Goal: Task Accomplishment & Management: Use online tool/utility

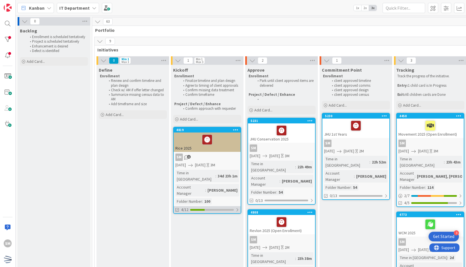
click at [226, 206] on div "4/12" at bounding box center [207, 209] width 67 height 7
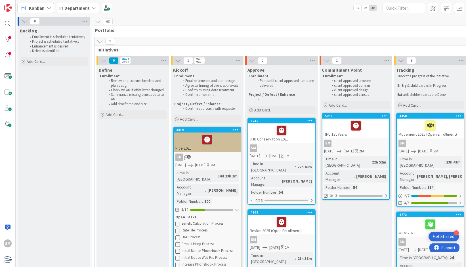
click at [231, 148] on div "Rice 2025" at bounding box center [207, 141] width 67 height 19
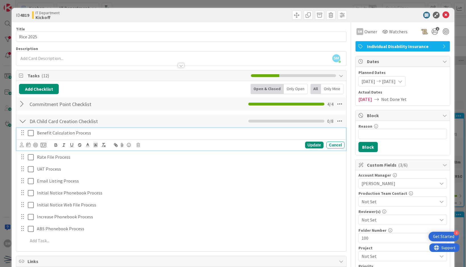
click at [103, 131] on p "Benefit Calculation Process" at bounding box center [190, 133] width 306 height 7
click at [43, 143] on icon at bounding box center [44, 144] width 6 height 5
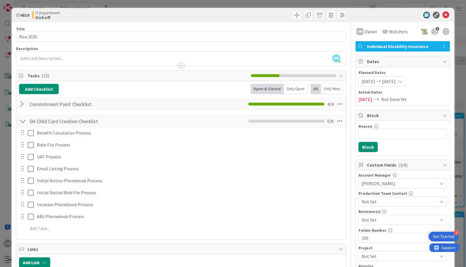
click at [0, 0] on span "Not Set" at bounding box center [0, 0] width 0 height 0
click at [0, 0] on link "Enrollment Benefit Calculation Process" at bounding box center [0, 0] width 0 height 0
type textarea "x"
type textarea "Enrollment Benefit Calculation Process"
click at [0, 0] on textarea "Enrollment Benefit Calculation Process" at bounding box center [0, 0] width 0 height 0
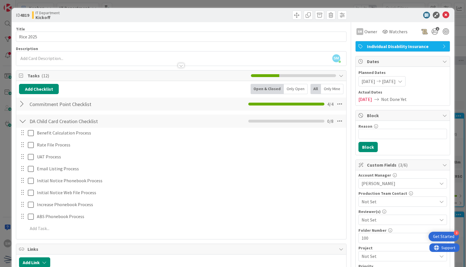
type textarea "x"
type textarea "REnrollment Benefit Calculation Process"
type textarea "x"
type textarea "RiEnrollment Benefit Calculation Process"
type textarea "x"
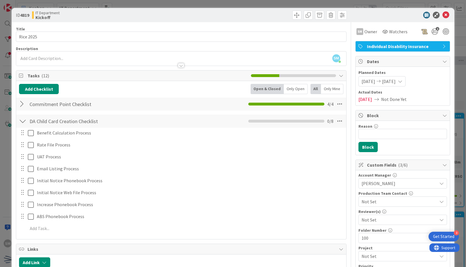
type textarea "RiceEnrollment Benefit Calculation Process"
type textarea "x"
type textarea "Rice Enrollment Benefit Calculation Process"
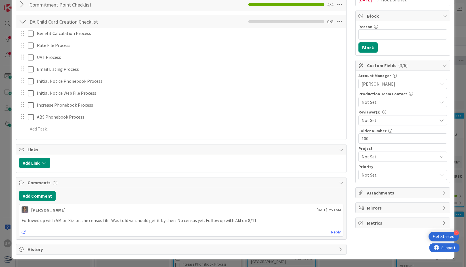
scroll to position [97, 0]
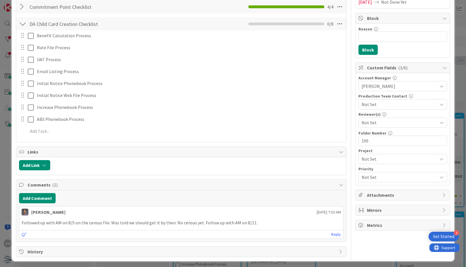
click at [89, 191] on div "Title 9 / 128 Rice 2025 Description SM Saira Mehmood just joined SM Owner Watch…" at bounding box center [181, 91] width 331 height 332
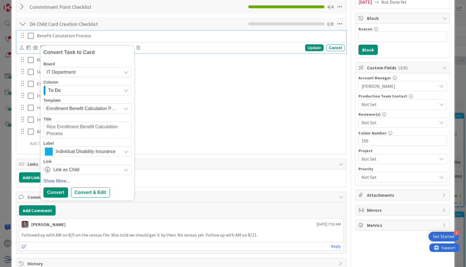
click at [94, 33] on p "Benefit Calculation Process" at bounding box center [190, 35] width 306 height 7
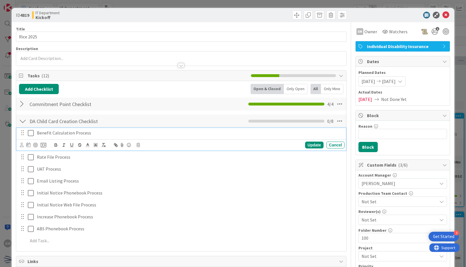
click at [97, 135] on p "Benefit Calculation Process" at bounding box center [190, 133] width 306 height 7
click at [44, 143] on icon at bounding box center [44, 144] width 6 height 5
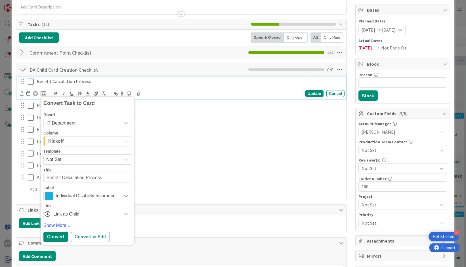
scroll to position [52, 0]
click at [81, 157] on span "Not Set" at bounding box center [81, 158] width 71 height 7
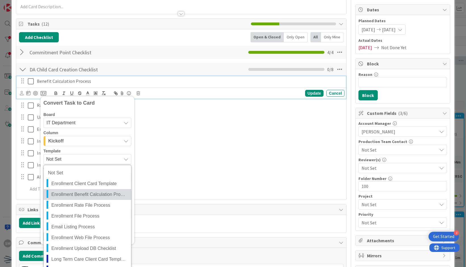
click at [95, 191] on span "Enrollment Benefit Calculation Process" at bounding box center [89, 194] width 76 height 7
type textarea "x"
type textarea "Enrollment Benefit Calculation Process"
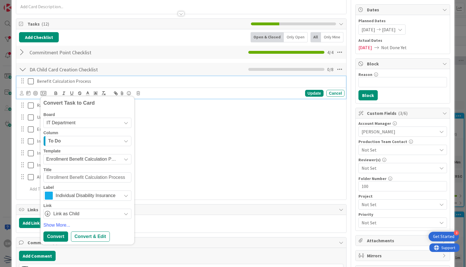
click at [45, 176] on div "Convert Task to Card Board IT Department Column To Do Template Enrollment Benef…" at bounding box center [88, 170] width 94 height 148
click at [45, 176] on textarea "Enrollment Benefit Calculation Process" at bounding box center [87, 177] width 88 height 10
type textarea "x"
type textarea "REnrollment Benefit Calculation Process"
type textarea "x"
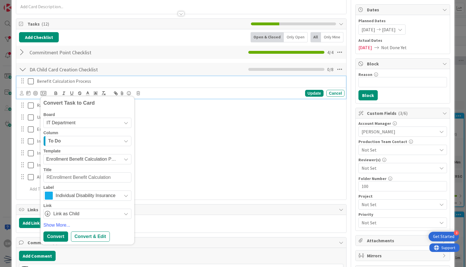
type textarea "RiEnrollment Benefit Calculation Process"
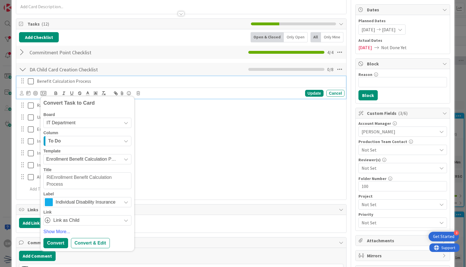
type textarea "x"
type textarea "RiceEnrollment Benefit Calculation Process"
type textarea "x"
type textarea "Rice Enrollment Benefit Calculation Process"
click at [88, 239] on div "Convert & Edit" at bounding box center [90, 243] width 39 height 10
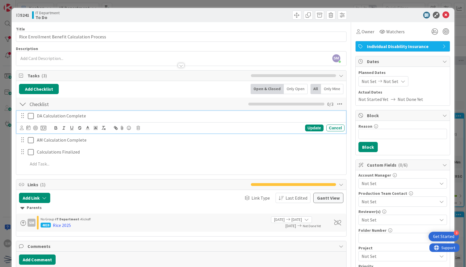
click at [31, 117] on icon at bounding box center [31, 115] width 6 height 7
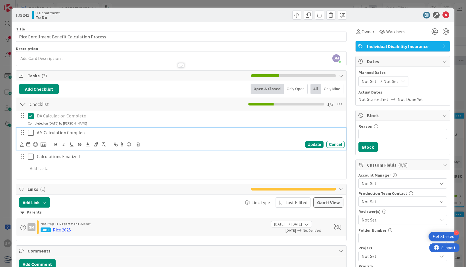
click at [30, 132] on icon at bounding box center [31, 132] width 6 height 7
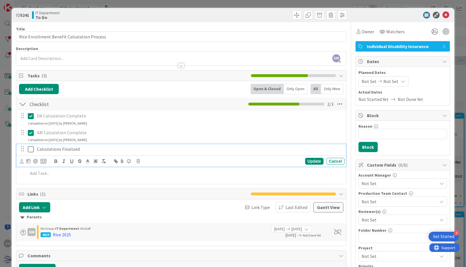
click at [30, 149] on icon at bounding box center [31, 149] width 6 height 7
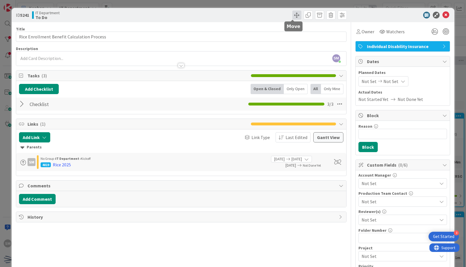
click at [293, 17] on span at bounding box center [297, 15] width 9 height 9
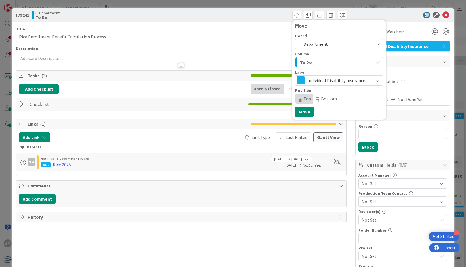
click at [311, 62] on div "To Do" at bounding box center [336, 62] width 75 height 9
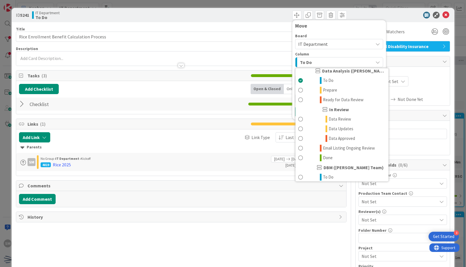
scroll to position [175, 0]
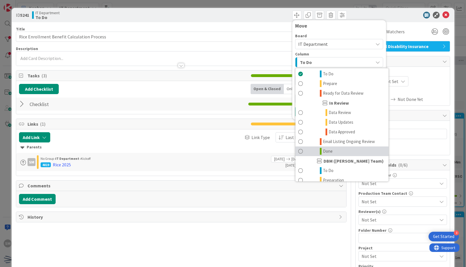
click at [320, 149] on icon at bounding box center [321, 151] width 2 height 7
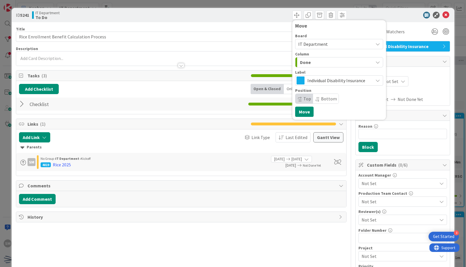
click at [383, 13] on div at bounding box center [400, 15] width 101 height 7
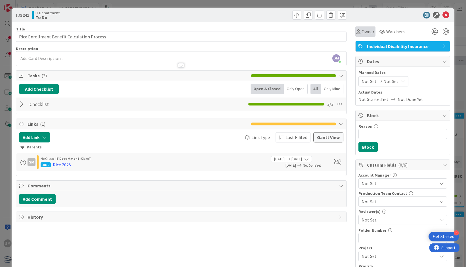
click at [363, 29] on span "Owner" at bounding box center [368, 31] width 13 height 7
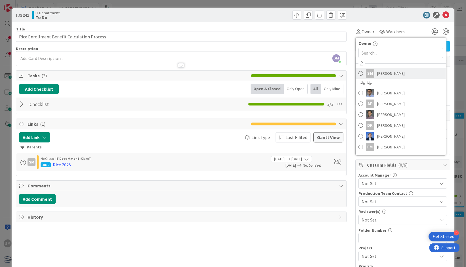
click at [384, 76] on span "Saira Mehmood" at bounding box center [391, 73] width 28 height 9
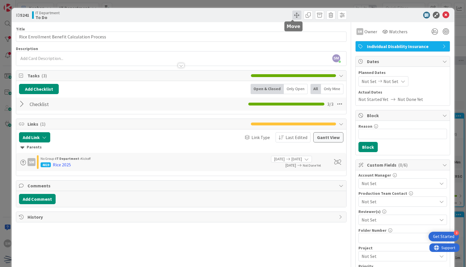
click at [293, 17] on span at bounding box center [297, 15] width 9 height 9
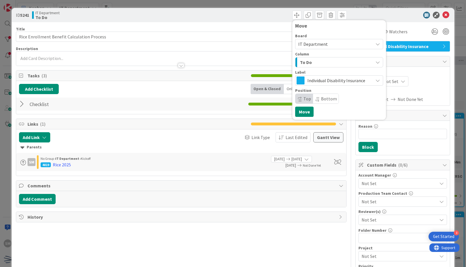
click at [317, 63] on div "To Do" at bounding box center [336, 62] width 75 height 9
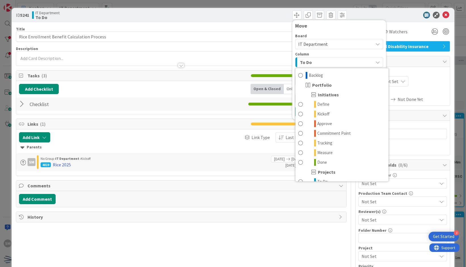
click at [317, 63] on div "To Do" at bounding box center [336, 62] width 75 height 9
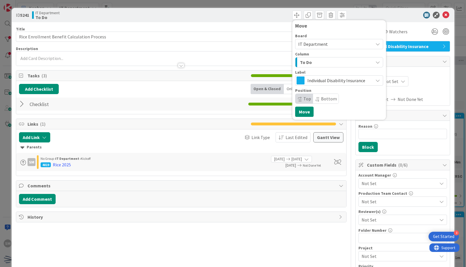
click at [311, 59] on div "To Do" at bounding box center [336, 62] width 75 height 9
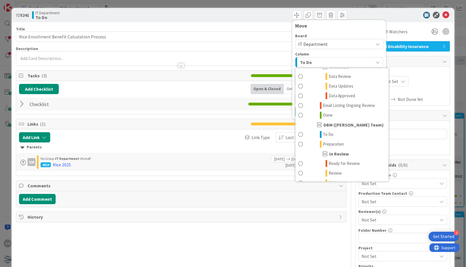
scroll to position [220, 0]
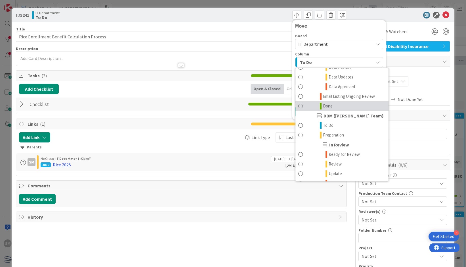
click at [320, 106] on icon at bounding box center [321, 106] width 2 height 7
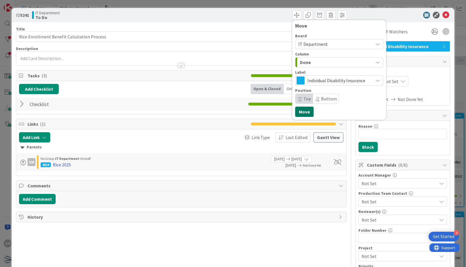
click at [299, 112] on button "Move" at bounding box center [304, 111] width 18 height 10
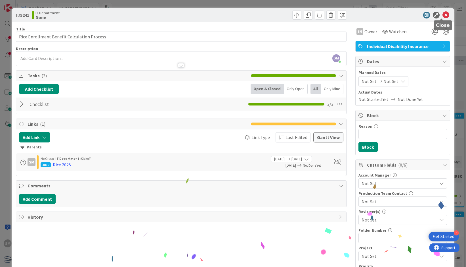
click at [443, 14] on icon at bounding box center [446, 15] width 7 height 7
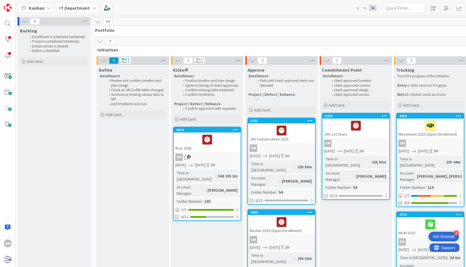
click at [226, 145] on div at bounding box center [208, 139] width 64 height 12
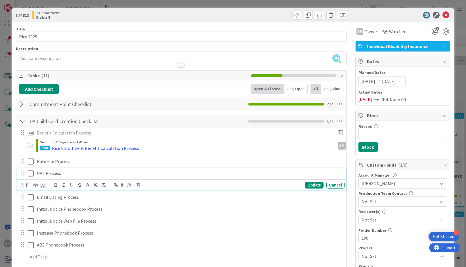
click at [70, 173] on p "UAT Process" at bounding box center [190, 173] width 306 height 7
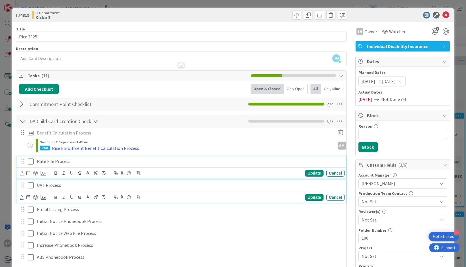
click at [77, 163] on p "Rate File Process" at bounding box center [190, 161] width 306 height 7
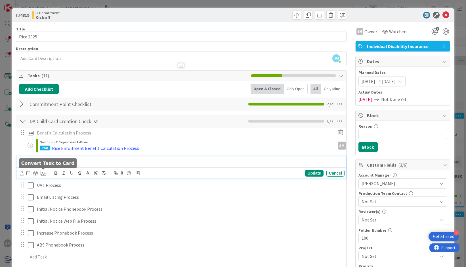
click at [43, 171] on icon at bounding box center [44, 172] width 6 height 5
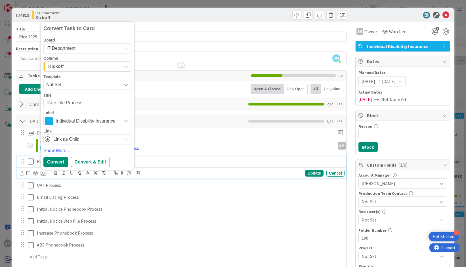
click at [78, 81] on span "Not Set" at bounding box center [81, 84] width 71 height 7
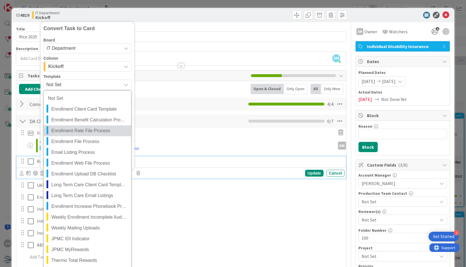
click at [93, 127] on span "Enrollment Rate File Process" at bounding box center [89, 130] width 76 height 7
type textarea "x"
type textarea "Enrollment Rate File Process"
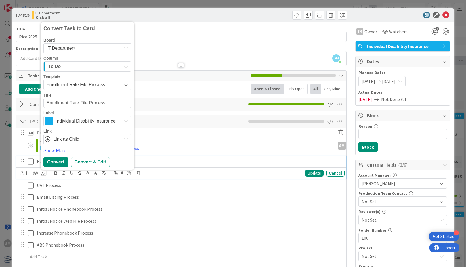
click at [46, 102] on textarea "Enrollment Rate File Process" at bounding box center [87, 103] width 88 height 10
type textarea "x"
type textarea "REnrollment Rate File Process"
type textarea "x"
type textarea "RiEnrollment Rate File Process"
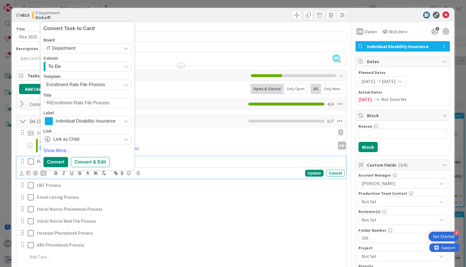
type textarea "x"
type textarea "RicEnrollment Rate File Process"
type textarea "x"
type textarea "RiceEnrollment Rate File Process"
type textarea "x"
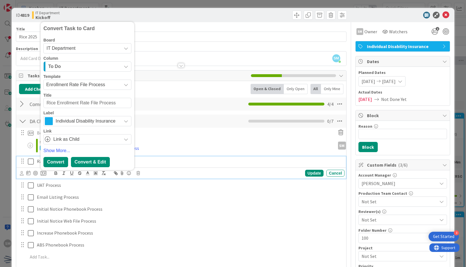
type textarea "Rice Enrollment Rate File Process"
click at [97, 162] on div "Convert & Edit" at bounding box center [90, 162] width 39 height 10
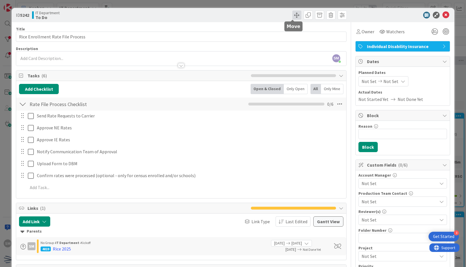
click at [296, 16] on span at bounding box center [297, 15] width 9 height 9
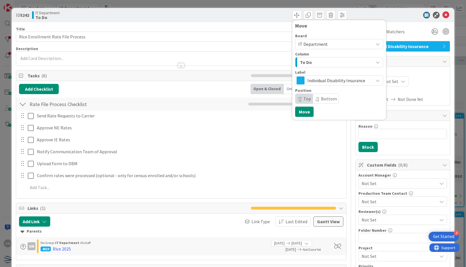
click at [311, 58] on div "To Do" at bounding box center [336, 62] width 75 height 9
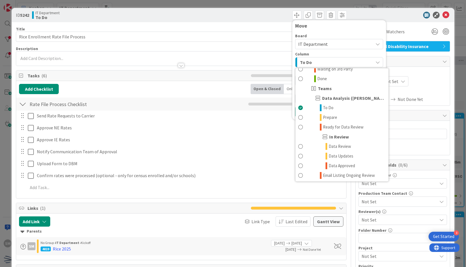
scroll to position [145, 0]
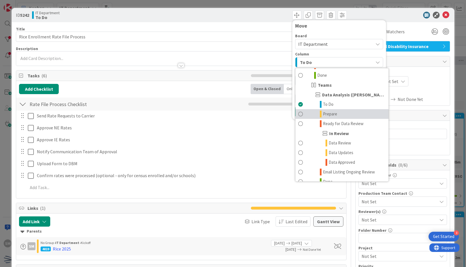
click at [333, 116] on link "Prepare" at bounding box center [342, 114] width 93 height 10
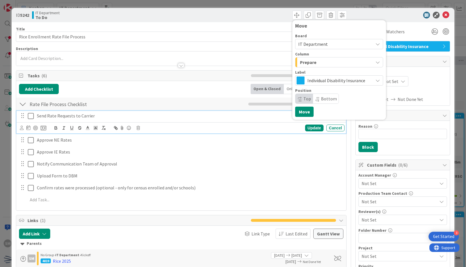
click at [30, 115] on icon at bounding box center [31, 115] width 6 height 7
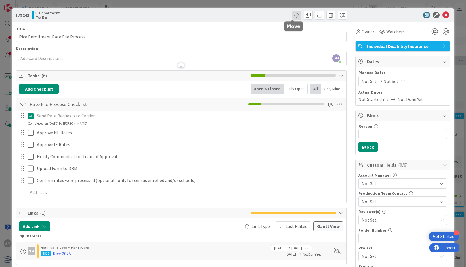
click at [293, 16] on span at bounding box center [297, 15] width 9 height 9
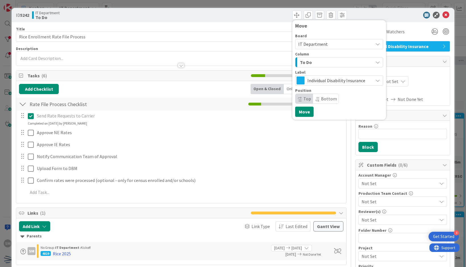
click at [316, 67] on button "To Do" at bounding box center [339, 62] width 88 height 10
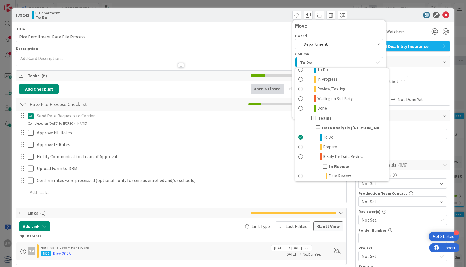
scroll to position [172, 0]
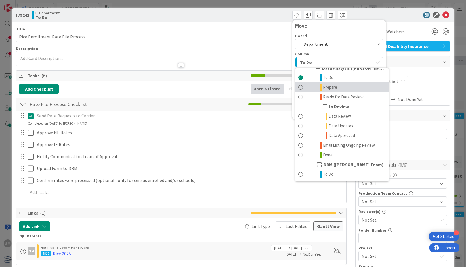
click at [315, 86] on link "Prepare" at bounding box center [342, 87] width 93 height 10
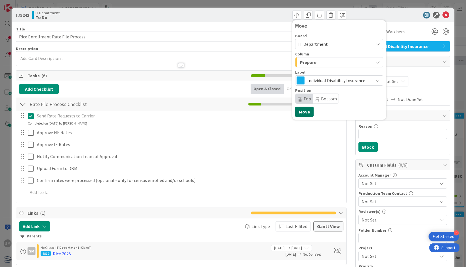
click at [301, 110] on button "Move" at bounding box center [304, 111] width 18 height 10
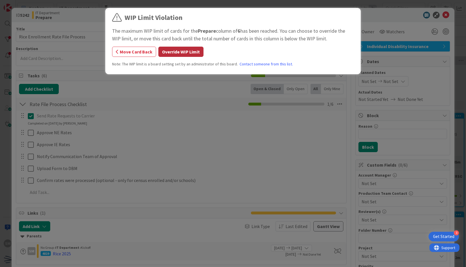
click at [188, 51] on button "Override WIP Limit" at bounding box center [180, 52] width 45 height 10
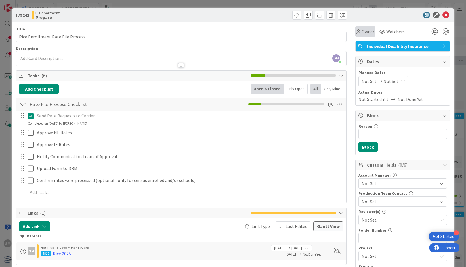
click at [357, 31] on icon at bounding box center [359, 31] width 4 height 5
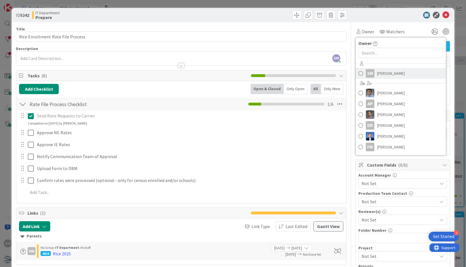
click at [377, 72] on span "Saira Mehmood" at bounding box center [391, 73] width 28 height 9
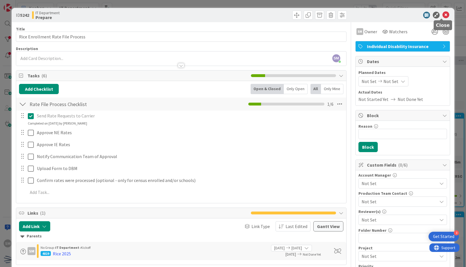
click at [443, 15] on icon at bounding box center [446, 15] width 7 height 7
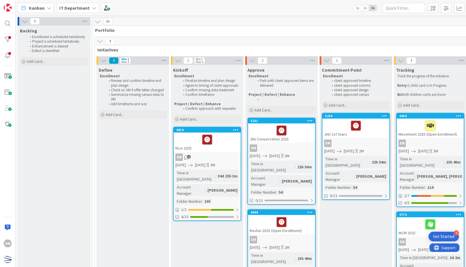
click at [228, 147] on div "Rice 2025" at bounding box center [207, 141] width 67 height 19
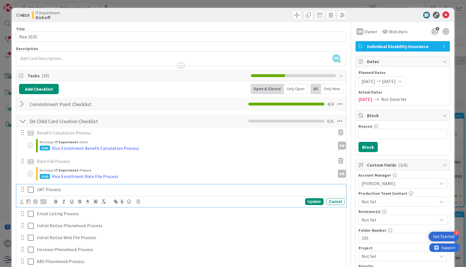
click at [67, 189] on p "UAT Process" at bounding box center [190, 189] width 306 height 7
click at [40, 204] on div "Update Cancel" at bounding box center [182, 201] width 325 height 8
click at [45, 198] on div at bounding box center [33, 201] width 26 height 7
click at [44, 200] on icon at bounding box center [44, 201] width 6 height 5
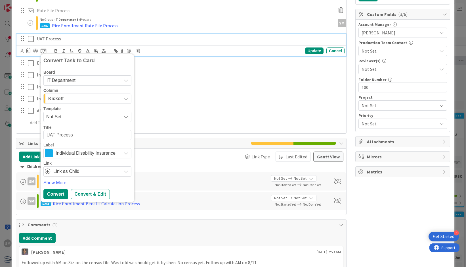
type textarea "x"
type textarea "RUAT Process"
type textarea "x"
type textarea "RiUAT Process"
type textarea "x"
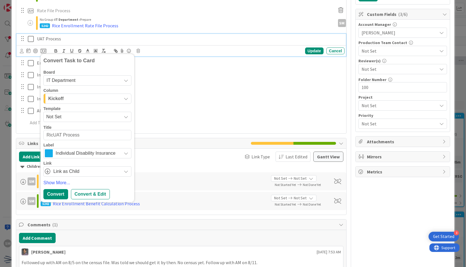
type textarea "RiceUAT Process"
type textarea "x"
type textarea "Rice UAT Process"
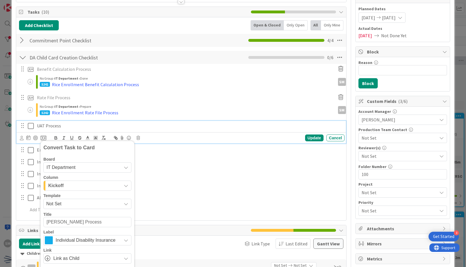
scroll to position [0, 0]
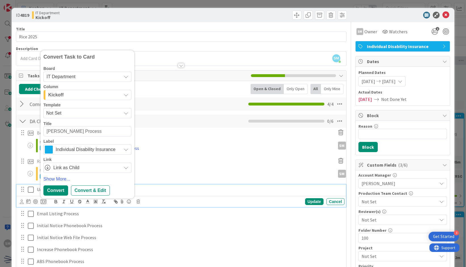
click at [72, 94] on div "Kickoff" at bounding box center [84, 94] width 75 height 9
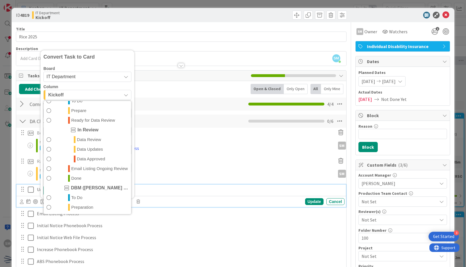
scroll to position [182, 0]
click at [85, 116] on span "Ready for Data Review" at bounding box center [93, 119] width 44 height 7
type textarea "x"
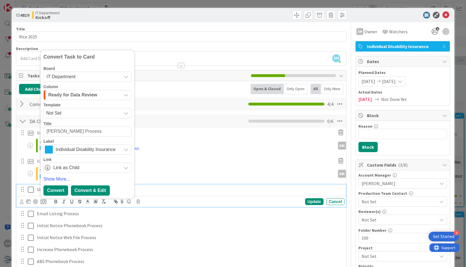
type textarea "Rice UAT Process"
click at [85, 189] on div "Convert & Edit" at bounding box center [90, 190] width 39 height 10
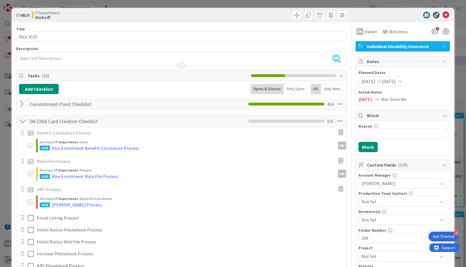
type textarea "x"
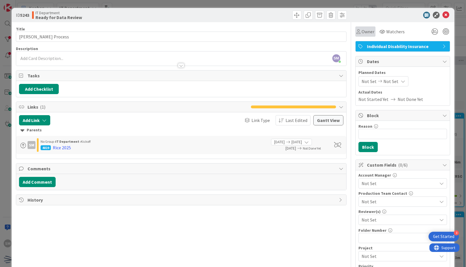
click at [357, 33] on div "Owner" at bounding box center [366, 31] width 18 height 7
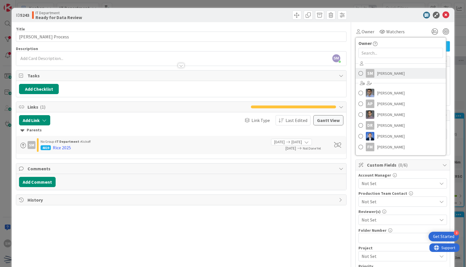
click at [377, 76] on span "Saira Mehmood" at bounding box center [391, 73] width 28 height 9
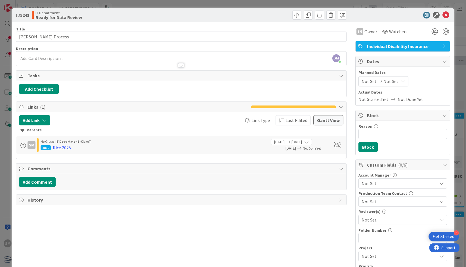
click at [384, 78] on span "Not Set" at bounding box center [391, 81] width 15 height 7
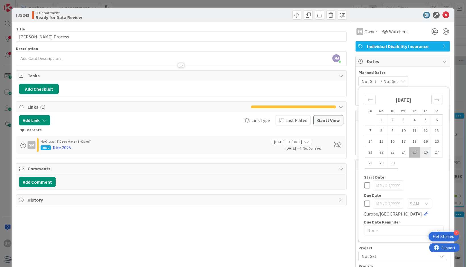
click at [420, 152] on td "26" at bounding box center [425, 152] width 11 height 11
type input "09/26/2025"
click at [412, 77] on div "09/26/2025 Not Set Su Mo Tu We Th Fr Sa August 2025 1 2 3 4 5 6 7 8 9 10 11 12 …" at bounding box center [403, 81] width 89 height 10
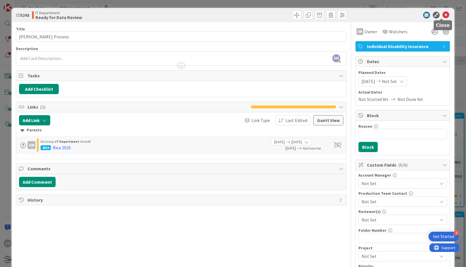
click at [443, 13] on icon at bounding box center [446, 15] width 7 height 7
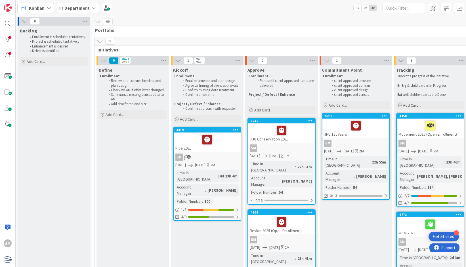
click at [223, 151] on div "Rice 2025" at bounding box center [207, 141] width 67 height 19
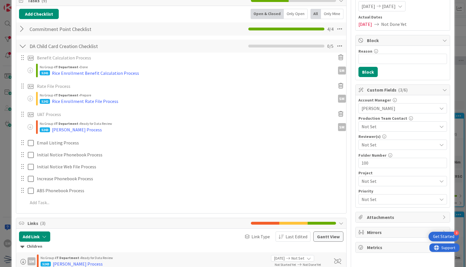
scroll to position [80, 0]
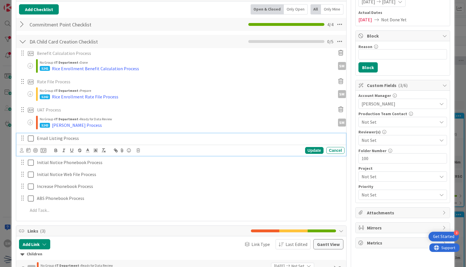
click at [82, 139] on p "Email Listing Process" at bounding box center [190, 138] width 306 height 7
click at [43, 150] on icon at bounding box center [44, 150] width 6 height 5
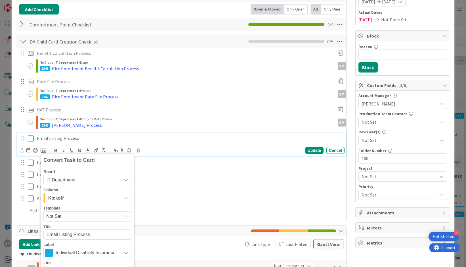
click at [86, 213] on span "Not Set" at bounding box center [81, 215] width 71 height 7
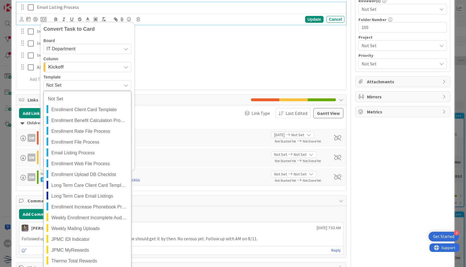
scroll to position [211, 0]
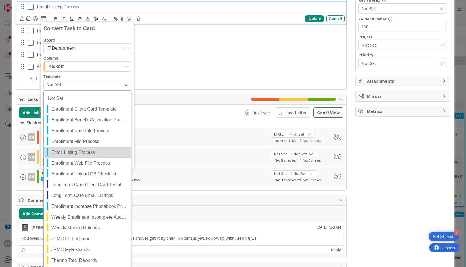
click at [82, 153] on span "Email Listing Process" at bounding box center [89, 152] width 76 height 7
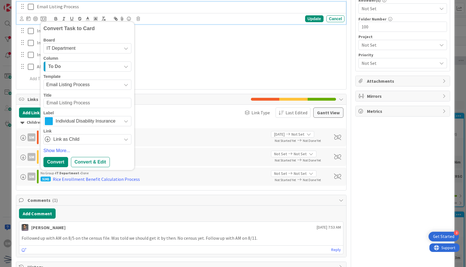
type textarea "x"
type textarea "REmail Listing Process"
type textarea "x"
type textarea "RiEmail Listing Process"
type textarea "x"
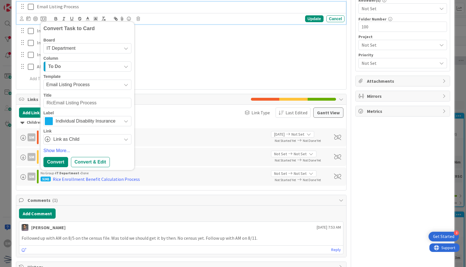
type textarea "RiceEmail Listing Process"
type textarea "x"
type textarea "Rice Email Listing Process"
click at [95, 159] on div "Convert & Edit" at bounding box center [90, 162] width 39 height 10
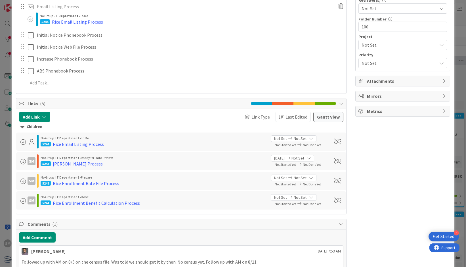
type textarea "x"
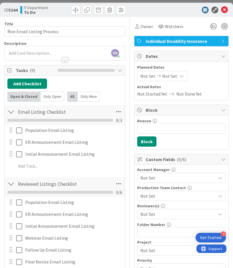
click at [164, 76] on span "Not Set" at bounding box center [169, 76] width 15 height 7
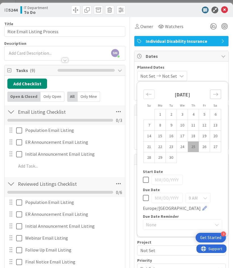
click at [214, 94] on icon "Move forward to switch to the next month." at bounding box center [216, 94] width 5 height 3
click at [166, 136] on td "14" at bounding box center [171, 136] width 11 height 11
type input "10/14/2025"
click at [202, 66] on span "Planned Dates" at bounding box center [181, 67] width 89 height 6
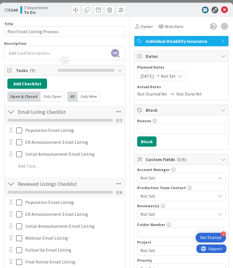
click at [176, 76] on span "Not Set" at bounding box center [168, 76] width 15 height 7
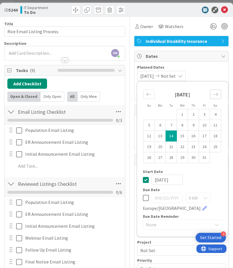
click at [213, 92] on icon "Move forward to switch to the next month." at bounding box center [215, 94] width 5 height 5
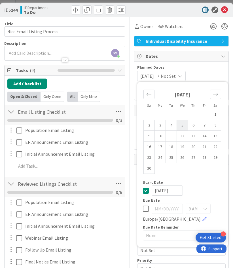
click at [177, 126] on td "5" at bounding box center [182, 125] width 11 height 11
type input "11/05/2025"
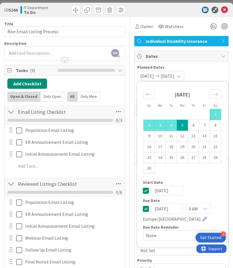
click at [194, 67] on span "Planned Dates" at bounding box center [181, 67] width 89 height 6
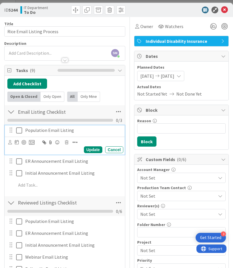
click at [84, 128] on p "Population Email Listing" at bounding box center [73, 130] width 96 height 7
click at [66, 142] on icon at bounding box center [66, 143] width 3 height 4
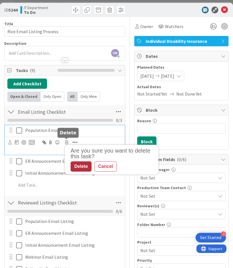
click at [81, 167] on div "Delete" at bounding box center [81, 167] width 21 height 10
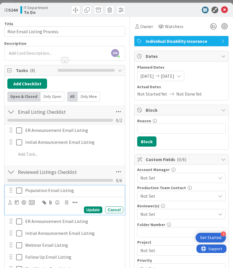
click at [82, 189] on p "Population Email Listing" at bounding box center [73, 190] width 96 height 7
click at [65, 201] on icon at bounding box center [66, 203] width 3 height 4
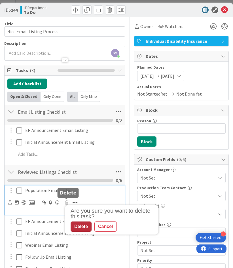
click at [80, 229] on div "Delete" at bounding box center [81, 227] width 21 height 10
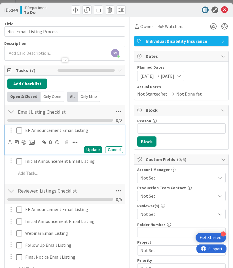
click at [96, 131] on p "ER Announcement Email Listing" at bounding box center [73, 130] width 96 height 7
click at [17, 141] on icon at bounding box center [17, 142] width 4 height 5
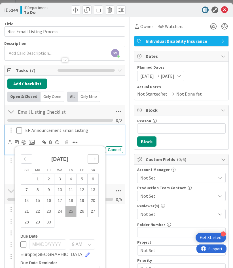
click at [92, 158] on icon "Move forward to switch to the next month." at bounding box center [93, 159] width 5 height 3
click at [48, 200] on td "14" at bounding box center [48, 200] width 11 height 11
type input "10/14/2025"
click at [120, 163] on div "Initial Announcement Email Listing Update Cancel" at bounding box center [65, 161] width 120 height 10
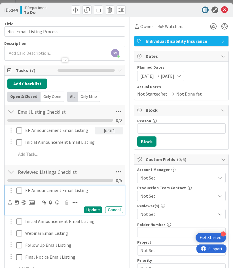
click at [95, 191] on p "ER Announcement Email Listing" at bounding box center [73, 190] width 96 height 7
click at [17, 202] on icon at bounding box center [17, 202] width 4 height 5
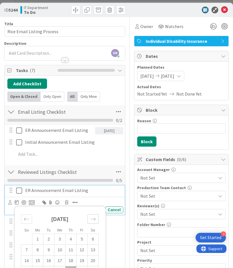
click at [91, 218] on icon "Move forward to switch to the next month." at bounding box center [93, 219] width 5 height 5
click at [49, 258] on td "14" at bounding box center [48, 261] width 11 height 11
type input "10/14/2025"
click at [120, 157] on div "Add Add Multiple Cancel" at bounding box center [65, 154] width 120 height 10
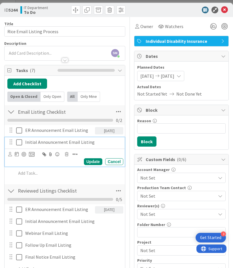
click at [106, 141] on p "Initial Announcement Email Listing" at bounding box center [73, 142] width 96 height 7
click at [16, 153] on icon at bounding box center [17, 154] width 4 height 5
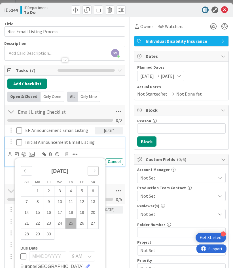
click at [91, 171] on icon "Move forward to switch to the next month." at bounding box center [93, 170] width 5 height 5
click at [72, 211] on td "16" at bounding box center [71, 212] width 11 height 11
type input "10/16/2025"
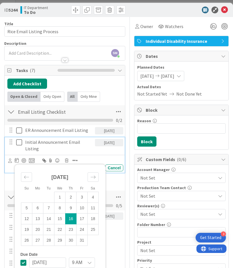
click at [124, 156] on div "Title 26 / 128 Rice Email Listing Process Description SM Saira Mehmood joined 2…" at bounding box center [116, 220] width 225 height 406
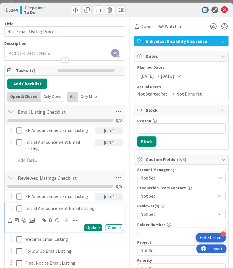
click at [107, 205] on p "Initial Announcement Email Listing" at bounding box center [73, 208] width 96 height 7
click at [17, 220] on icon at bounding box center [17, 220] width 4 height 5
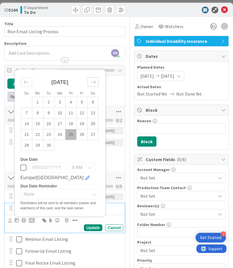
click at [91, 82] on icon "Move forward to switch to the next month." at bounding box center [93, 82] width 5 height 5
click at [69, 122] on td "16" at bounding box center [71, 124] width 11 height 11
type input "10/16/2025"
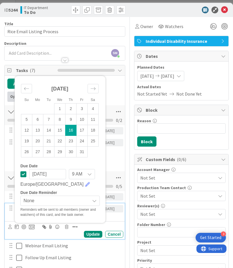
click at [124, 145] on div "Title 26 / 128 Rice Email Listing Process Description SM Saira Mehmood joined 2…" at bounding box center [116, 223] width 225 height 412
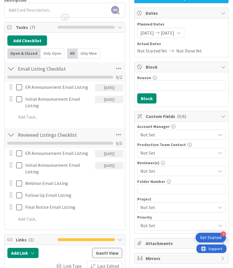
scroll to position [45, 0]
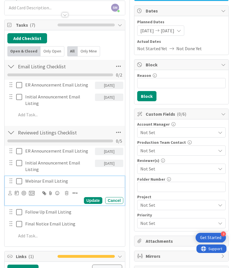
click at [84, 181] on p "Webinar Email Listing" at bounding box center [73, 181] width 96 height 7
click at [16, 192] on icon at bounding box center [17, 193] width 4 height 5
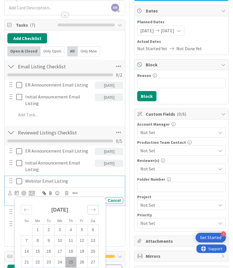
click at [91, 207] on icon "Move forward to switch to the next month." at bounding box center [93, 209] width 5 height 5
click at [48, 263] on td "21" at bounding box center [48, 262] width 11 height 11
type input "10/21/2025"
click at [126, 188] on div "Title 26 / 128 Rice Email Listing Process Description SM Saira Mehmood joined 3…" at bounding box center [116, 178] width 225 height 412
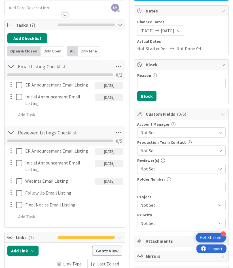
scroll to position [85, 0]
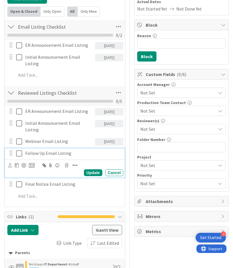
click at [82, 155] on p "Follow Up Email Listing" at bounding box center [73, 153] width 96 height 7
click at [65, 164] on icon at bounding box center [66, 166] width 3 height 4
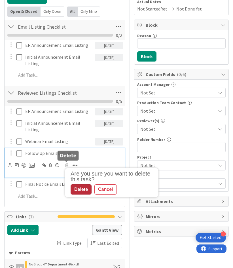
click at [82, 190] on div "Delete" at bounding box center [81, 190] width 21 height 10
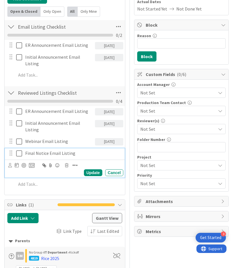
click at [80, 151] on p "Final Notice Email Listing" at bounding box center [73, 153] width 96 height 7
click at [16, 164] on icon at bounding box center [17, 165] width 4 height 5
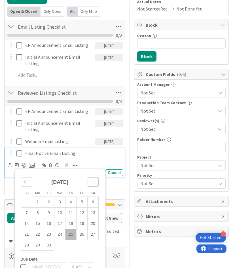
click at [93, 180] on icon "Move forward to switch to the next month." at bounding box center [93, 181] width 5 height 5
click at [56, 210] on td "5" at bounding box center [60, 213] width 11 height 11
type input "11/05/2025"
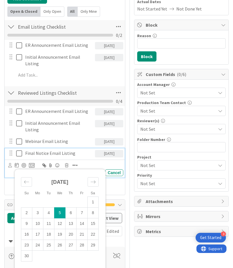
click at [124, 153] on div "Title 26 / 128 Rice Email Listing Process Description SM Saira Mehmood joined 3…" at bounding box center [116, 132] width 225 height 400
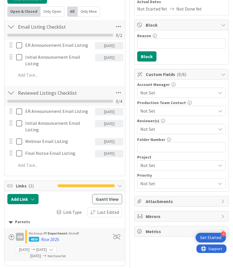
scroll to position [0, 0]
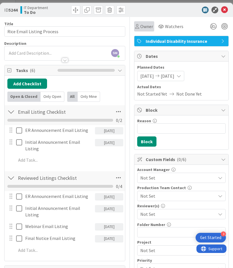
click at [143, 25] on span "Owner" at bounding box center [147, 26] width 13 height 7
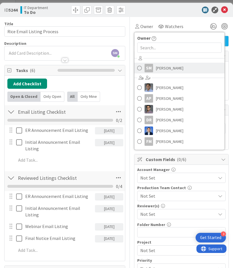
click at [169, 67] on span "Saira Mehmood" at bounding box center [170, 68] width 28 height 9
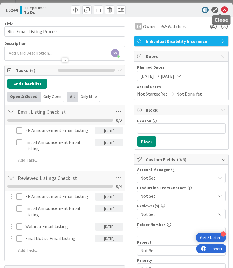
click at [222, 9] on icon at bounding box center [225, 10] width 7 height 7
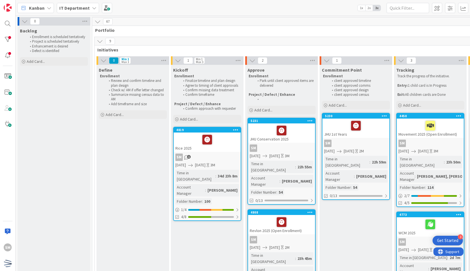
click at [231, 148] on div "Rice 2025" at bounding box center [207, 141] width 67 height 19
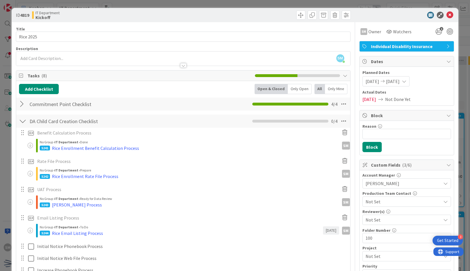
scroll to position [246, 0]
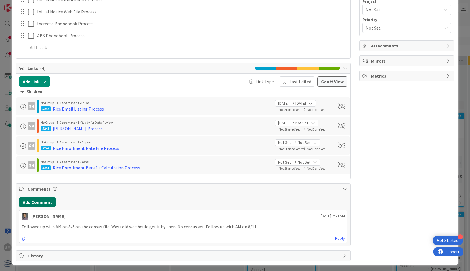
click at [39, 198] on button "Add Comment" at bounding box center [37, 202] width 37 height 10
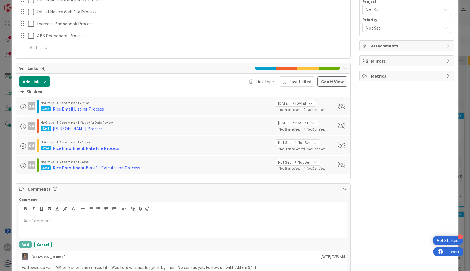
click at [53, 223] on div at bounding box center [183, 226] width 328 height 23
click at [361, 172] on div "SM Owner Watchers 1 Individual Disability Insurance Dates Planned Dates 08/05/2…" at bounding box center [407, 38] width 95 height 525
click at [322, 176] on div "Add Link Link Type Last Edited Gantt View Children SM No Group › IT Department …" at bounding box center [183, 126] width 334 height 105
click at [46, 245] on button "Cancel" at bounding box center [42, 244] width 17 height 7
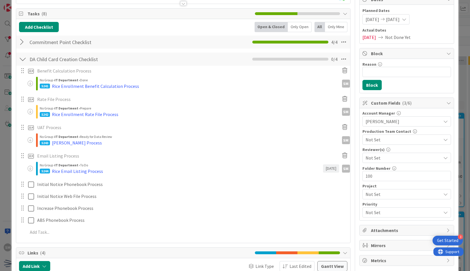
scroll to position [66, 0]
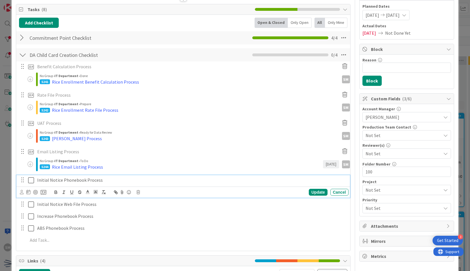
click at [131, 182] on div "Initial Notice Phonebook Process" at bounding box center [192, 180] width 314 height 10
click at [43, 191] on icon at bounding box center [44, 191] width 6 height 5
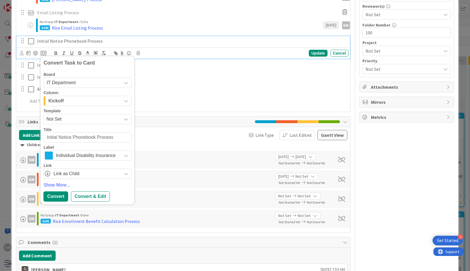
click at [101, 114] on span "Not Set" at bounding box center [87, 119] width 88 height 10
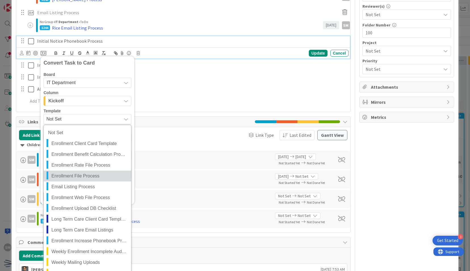
click at [89, 178] on span "Enrollment File Process" at bounding box center [89, 175] width 76 height 7
type textarea "x"
type textarea "Enrollment File Process"
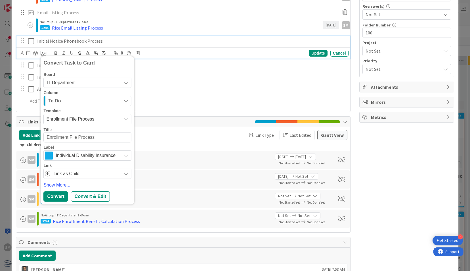
click at [45, 136] on textarea "Enrollment File Process" at bounding box center [87, 137] width 88 height 10
type textarea "x"
type textarea "RIEnrollment File Process"
type textarea "x"
type textarea "RIceEnrollment File Process"
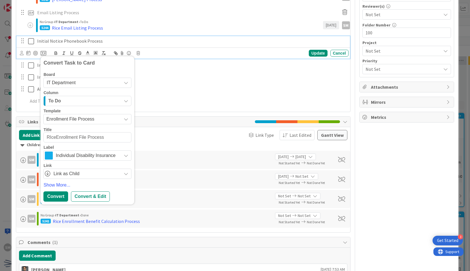
type textarea "x"
type textarea "RIce Enrollment File Process"
type textarea "x"
type textarea "Rce Enrollment File Process"
type textarea "x"
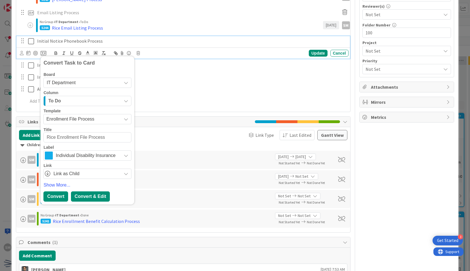
type textarea "Rice Enrollment File Process"
click at [90, 197] on div "Convert & Edit" at bounding box center [90, 196] width 39 height 10
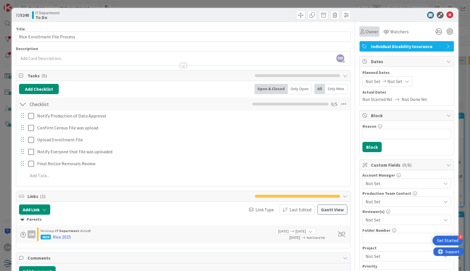
click at [370, 35] on div "Owner" at bounding box center [370, 31] width 20 height 10
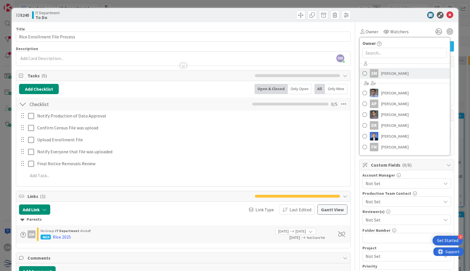
click at [374, 68] on link "SM Saira Mehmood" at bounding box center [405, 73] width 90 height 11
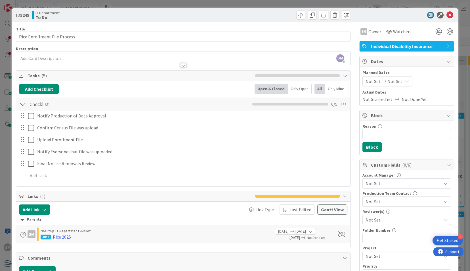
click at [367, 18] on div at bounding box center [404, 15] width 101 height 7
click at [448, 15] on icon at bounding box center [450, 15] width 7 height 7
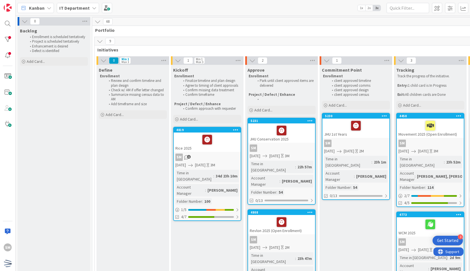
click at [215, 151] on div "Rice 2025" at bounding box center [207, 141] width 67 height 19
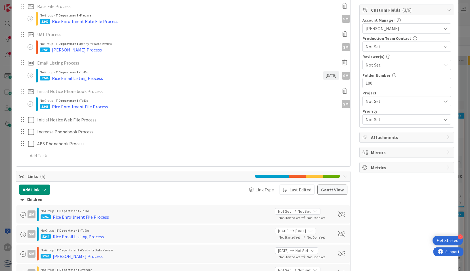
scroll to position [163, 0]
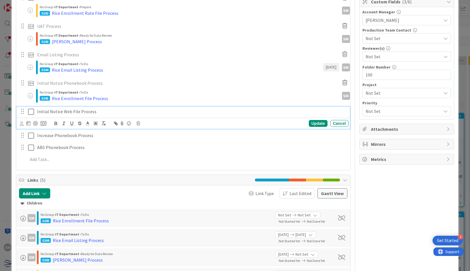
click at [101, 111] on p "Initial Notice Web File Process" at bounding box center [191, 111] width 309 height 7
click at [42, 121] on icon at bounding box center [44, 123] width 6 height 5
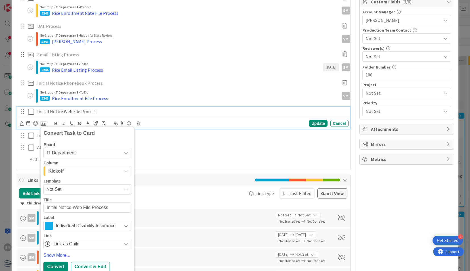
click at [78, 187] on span "Not Set" at bounding box center [81, 188] width 71 height 7
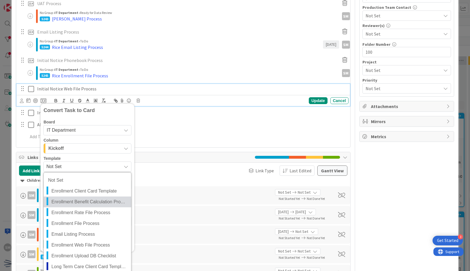
scroll to position [186, 0]
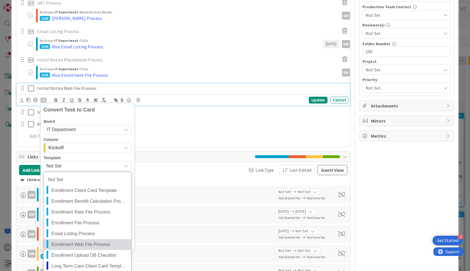
click at [87, 241] on span "Enrollment Web File Process" at bounding box center [89, 244] width 76 height 7
type textarea "x"
type textarea "Enrollment Web File Process"
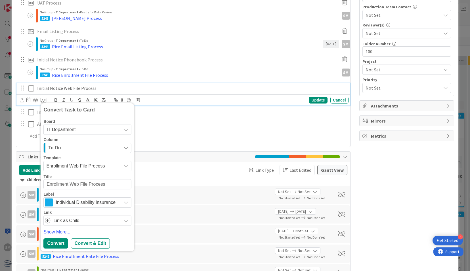
click at [46, 164] on span "Enrollment Web File Process" at bounding box center [87, 166] width 88 height 10
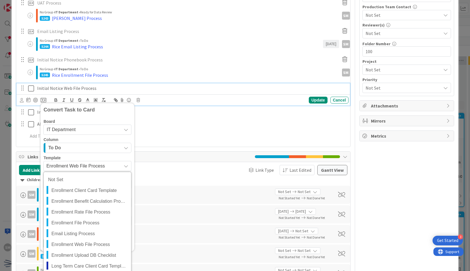
click at [110, 154] on div "Board IT Department Column To Do Template Enrollment Web File Process Not Set E…" at bounding box center [87, 172] width 88 height 106
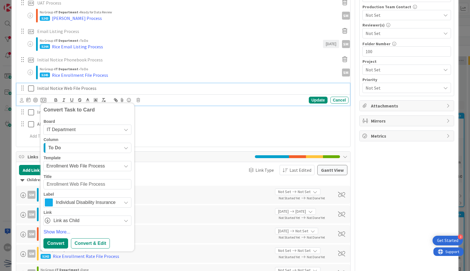
click at [44, 181] on textarea "Enrollment Web File Process" at bounding box center [87, 184] width 88 height 10
type textarea "x"
type textarea "REnrollment Web File Process"
type textarea "x"
type textarea "RiEnrollment Web File Process"
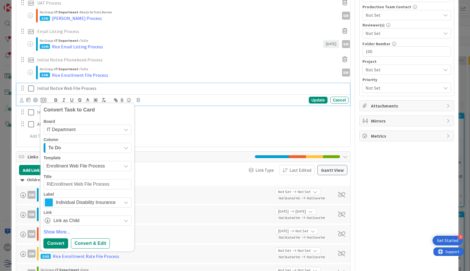
type textarea "x"
type textarea "RiceEnrollment Web File Process"
type textarea "x"
type textarea "Rice Enrollment Web File Process"
click at [93, 240] on div "Convert & Edit" at bounding box center [90, 243] width 39 height 10
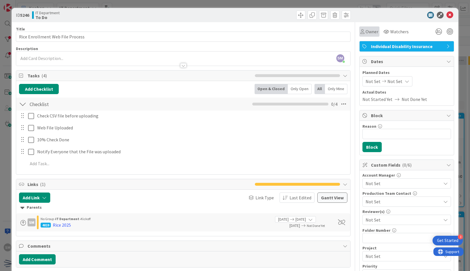
click at [366, 29] on span "Owner" at bounding box center [372, 31] width 13 height 7
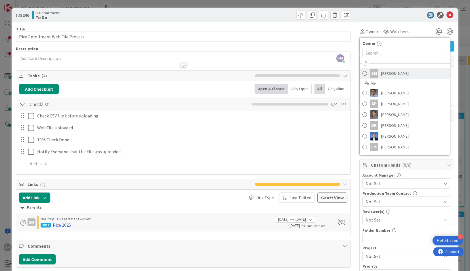
click at [374, 69] on div "SM" at bounding box center [374, 73] width 9 height 9
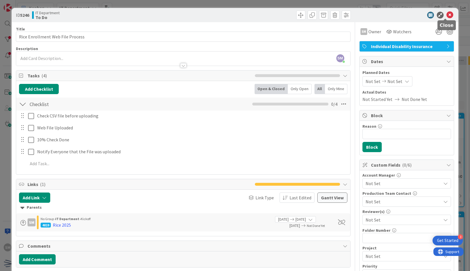
click at [447, 13] on icon at bounding box center [450, 15] width 7 height 7
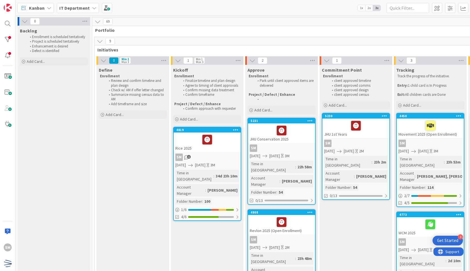
click at [208, 152] on div "4819 Rice 2025 SM 1 08/05/2025 10/15/2025 3M Time in Column : 34d 23h 10m Accou…" at bounding box center [207, 174] width 68 height 94
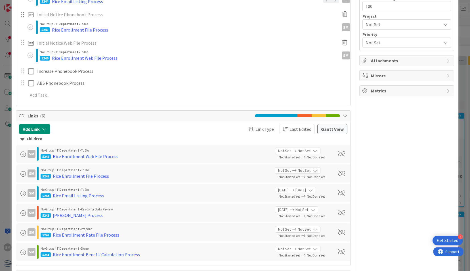
scroll to position [233, 0]
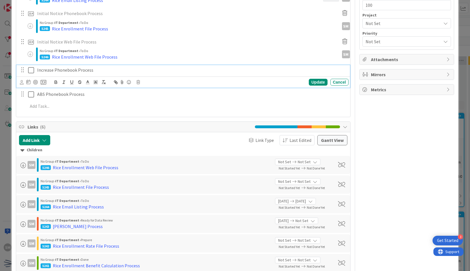
click at [97, 70] on p "Increase Phonebook Process" at bounding box center [191, 70] width 309 height 7
click at [43, 80] on icon at bounding box center [44, 82] width 6 height 5
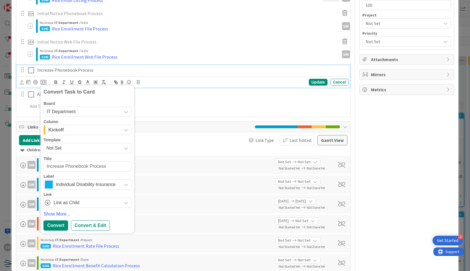
click at [66, 147] on span "Not Set" at bounding box center [81, 147] width 71 height 7
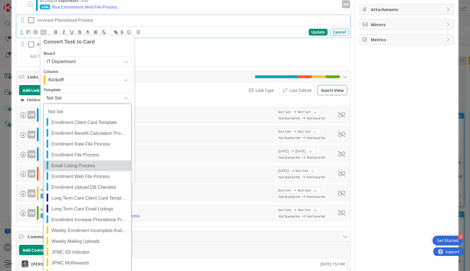
scroll to position [283, 0]
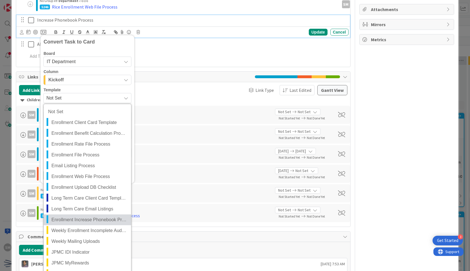
click at [80, 223] on link "Enrollment Increase Phonebook Process" at bounding box center [87, 219] width 87 height 11
type textarea "x"
type textarea "Enrollment Increase Phonebook Process"
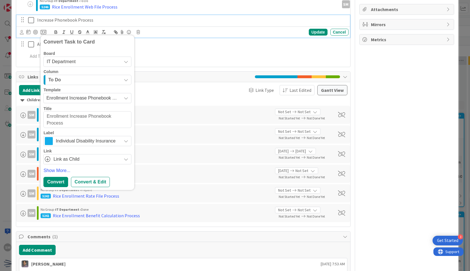
click at [45, 114] on textarea "Enrollment Increase Phonebook Process" at bounding box center [87, 119] width 88 height 17
type textarea "x"
type textarea "REnrollment Increase Phonebook Process"
type textarea "x"
type textarea "RiEnrollment Increase Phonebook Process"
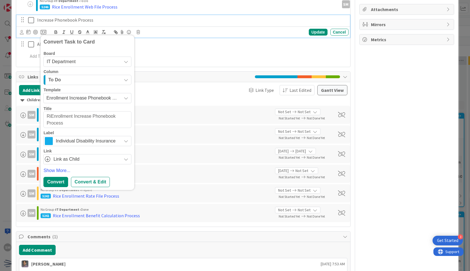
type textarea "x"
type textarea "RicEnrollment Increase Phonebook Process"
type textarea "x"
type textarea "RiceEnrollment Increase Phonebook Process"
type textarea "x"
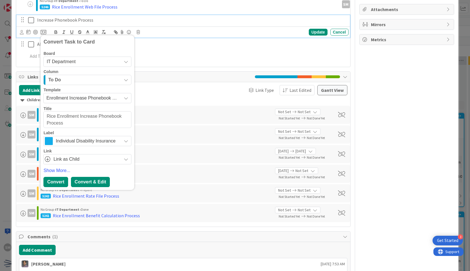
type textarea "Rice Enrollment Increase Phonebook Process"
click at [98, 178] on div "Convert & Edit" at bounding box center [90, 182] width 39 height 10
type textarea "x"
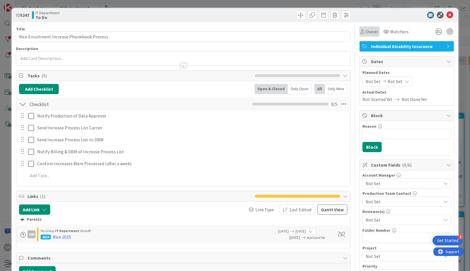
click at [366, 32] on span "Owner" at bounding box center [372, 31] width 13 height 7
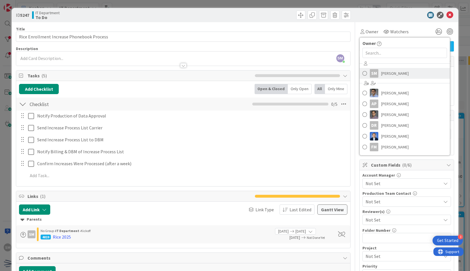
click at [387, 76] on span "Saira Mehmood" at bounding box center [395, 73] width 28 height 9
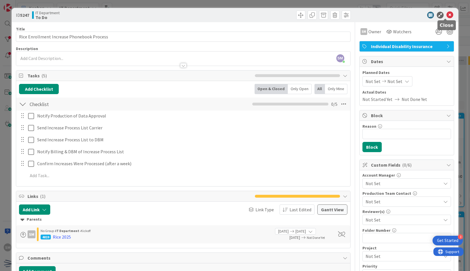
click at [447, 15] on icon at bounding box center [450, 15] width 7 height 7
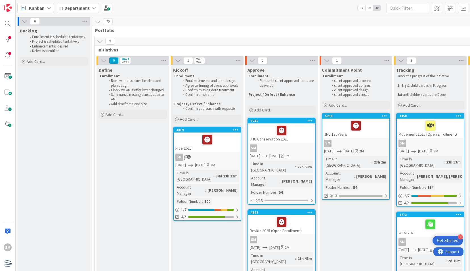
click at [218, 153] on div "4819 Rice 2025 SM 1 08/05/2025 10/15/2025 3M Time in Column : 34d 23h 11m Accou…" at bounding box center [207, 174] width 68 height 94
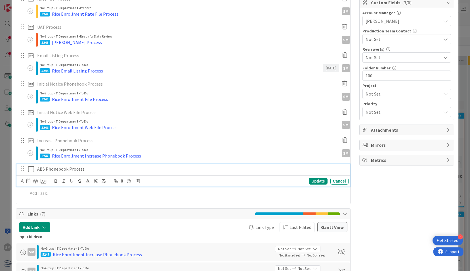
click at [103, 167] on p "ABS Phonebook Process" at bounding box center [191, 169] width 309 height 7
click at [139, 181] on icon at bounding box center [138, 181] width 3 height 4
click at [153, 207] on div "Delete" at bounding box center [152, 205] width 21 height 10
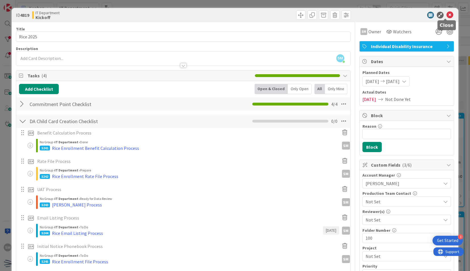
click at [447, 14] on icon at bounding box center [450, 15] width 7 height 7
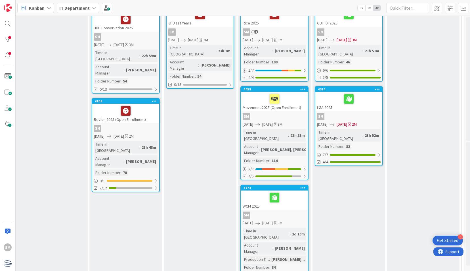
scroll to position [0, 156]
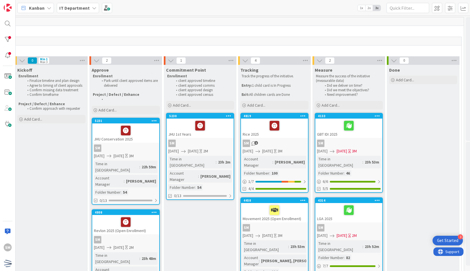
click at [299, 139] on div "SM 1" at bounding box center [274, 142] width 67 height 7
